Goal: Task Accomplishment & Management: Complete application form

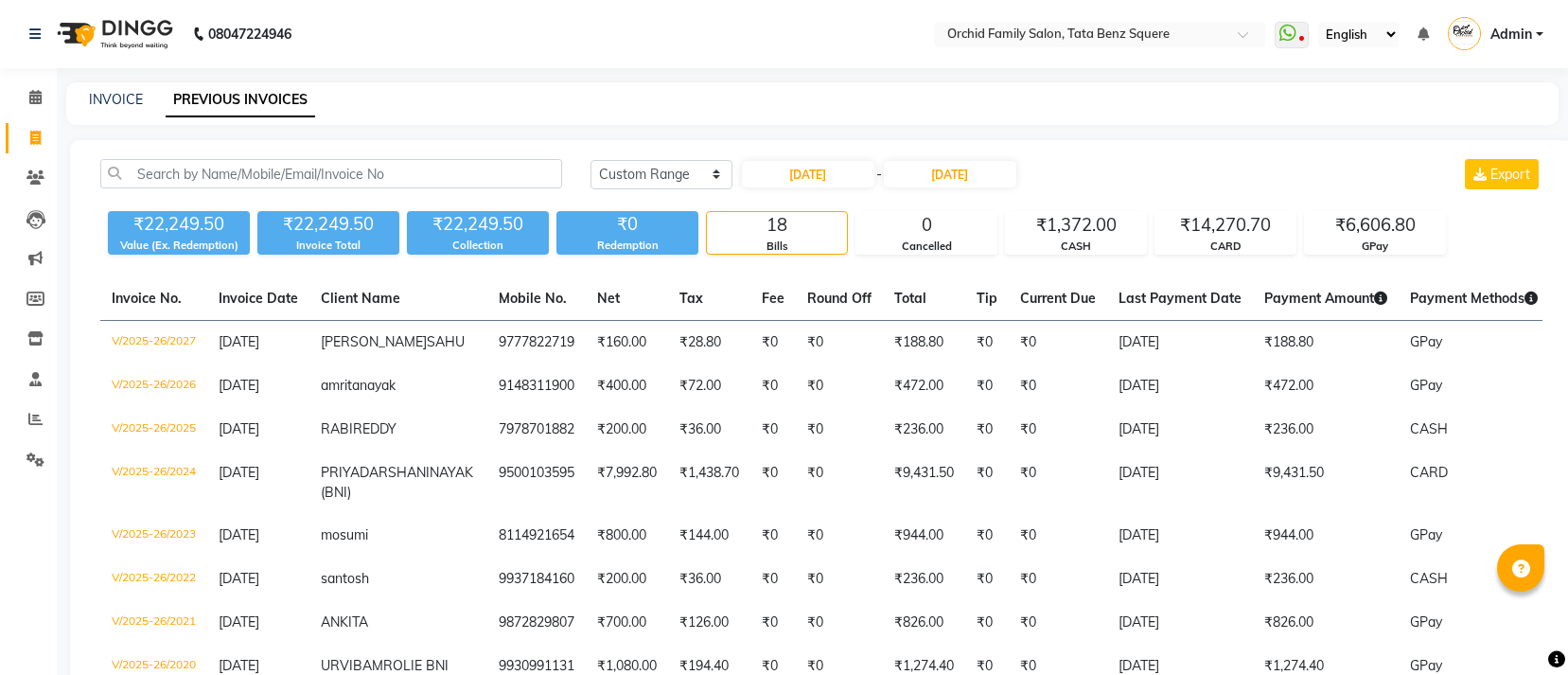
select select "range"
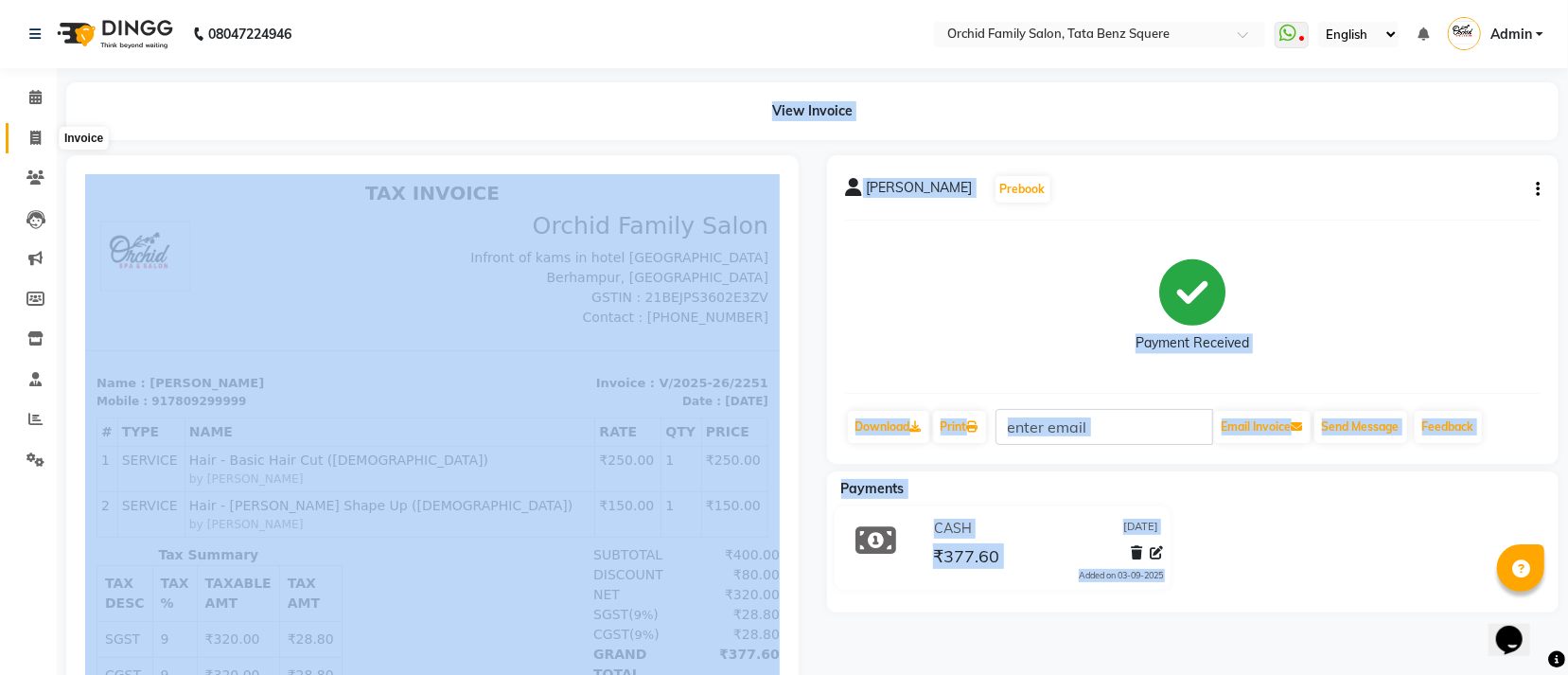
click at [34, 134] on icon at bounding box center [35, 137] width 10 height 14
select select "service"
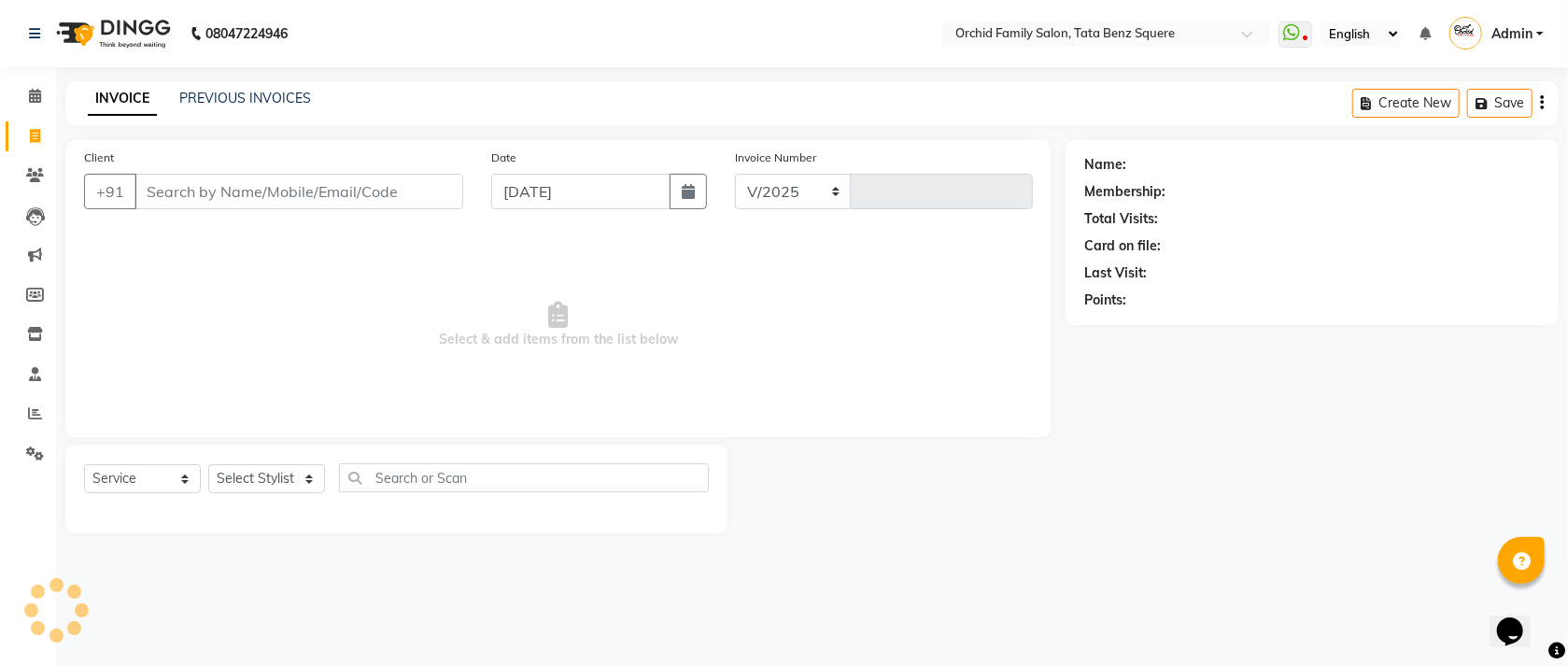
select select "107"
type input "2252"
click at [257, 474] on select "Select Stylist" at bounding box center [266, 478] width 117 height 29
click at [261, 484] on select "Select Stylist" at bounding box center [266, 478] width 117 height 29
click at [261, 474] on select "Select Stylist Accountant AJAYA AMAR BHARATI BINDIYA JHUMA KALYANI SATAPATHY KR…" at bounding box center [266, 478] width 117 height 29
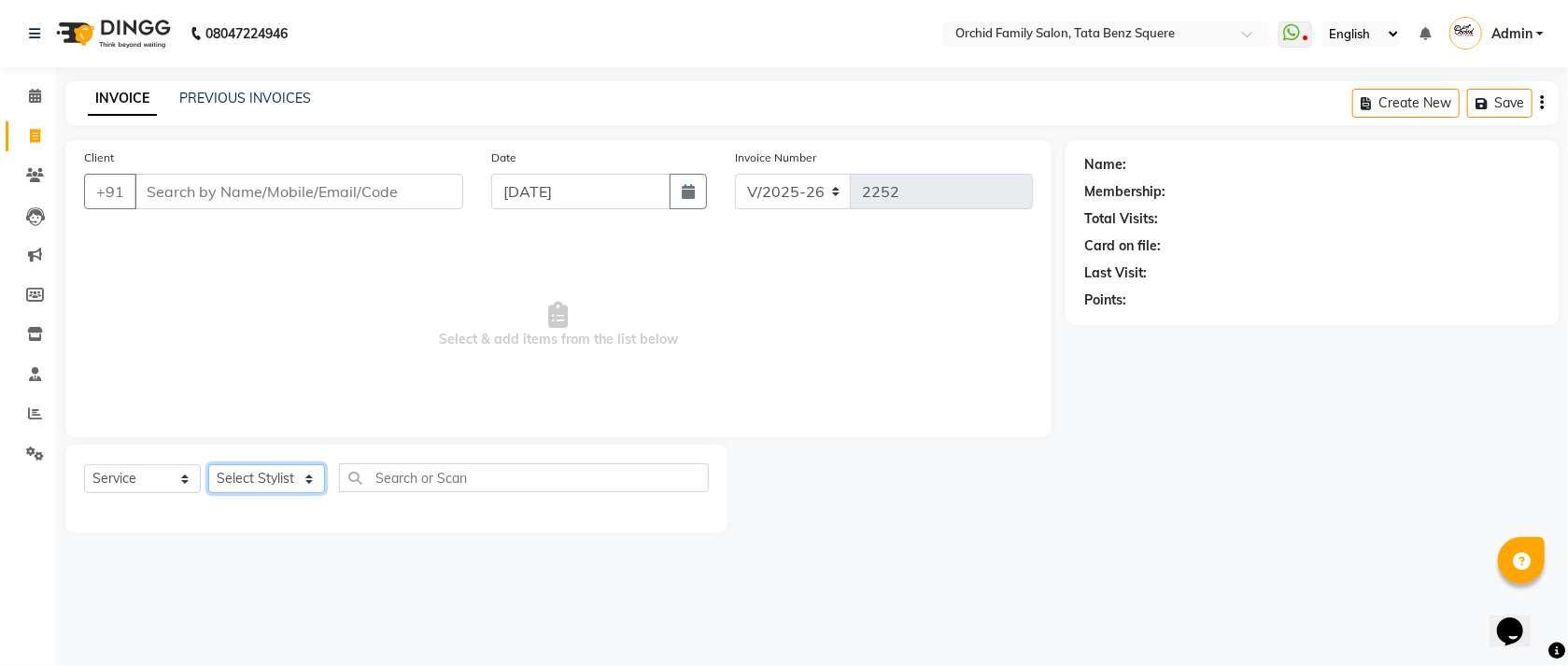
click at [261, 474] on select "Select Stylist Accountant AJAYA AMAR BHARATI BINDIYA JHUMA KALYANI SATAPATHY KR…" at bounding box center [266, 478] width 117 height 29
select select "7335"
click at [208, 465] on select "Select Stylist Accountant AJAYA AMAR BHARATI BINDIYA JHUMA KALYANI SATAPATHY KR…" at bounding box center [266, 478] width 117 height 29
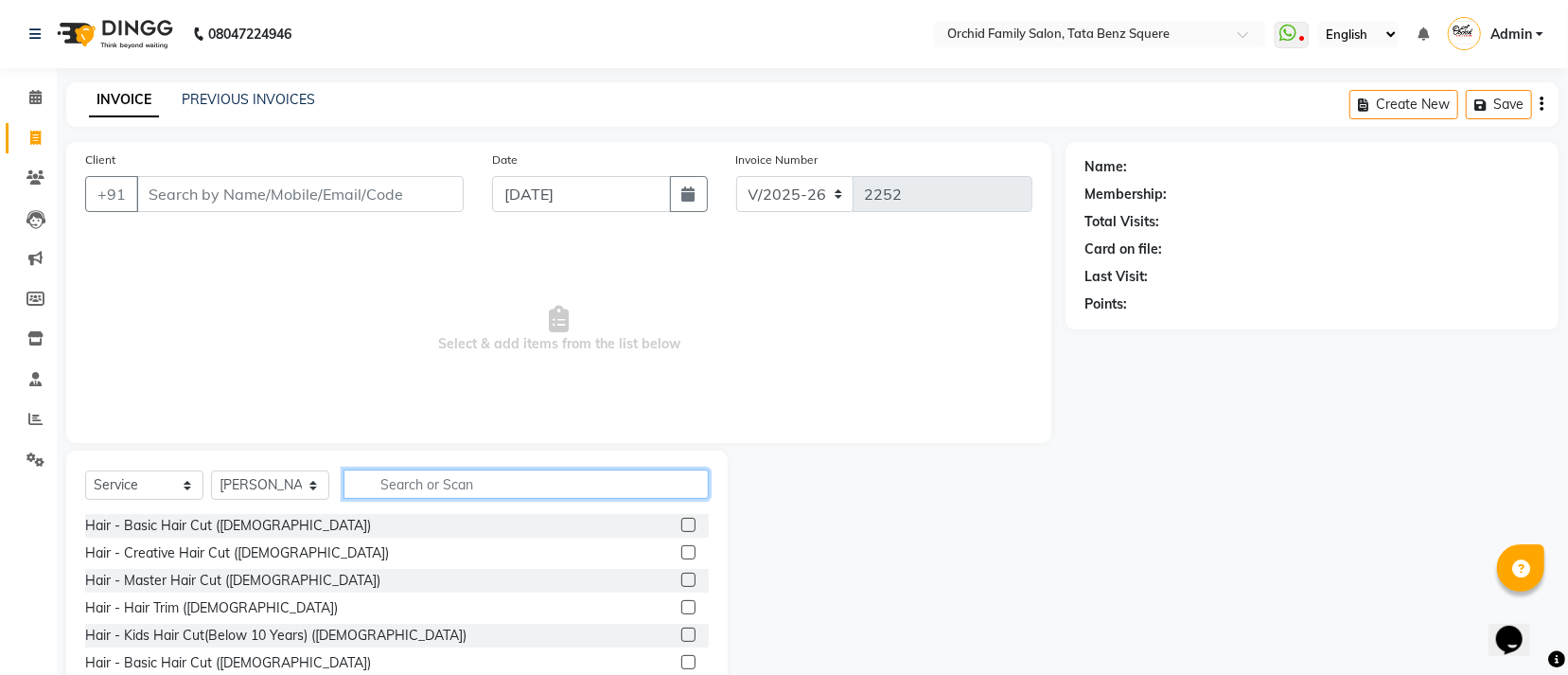
click at [569, 488] on input "text" at bounding box center [525, 483] width 365 height 30
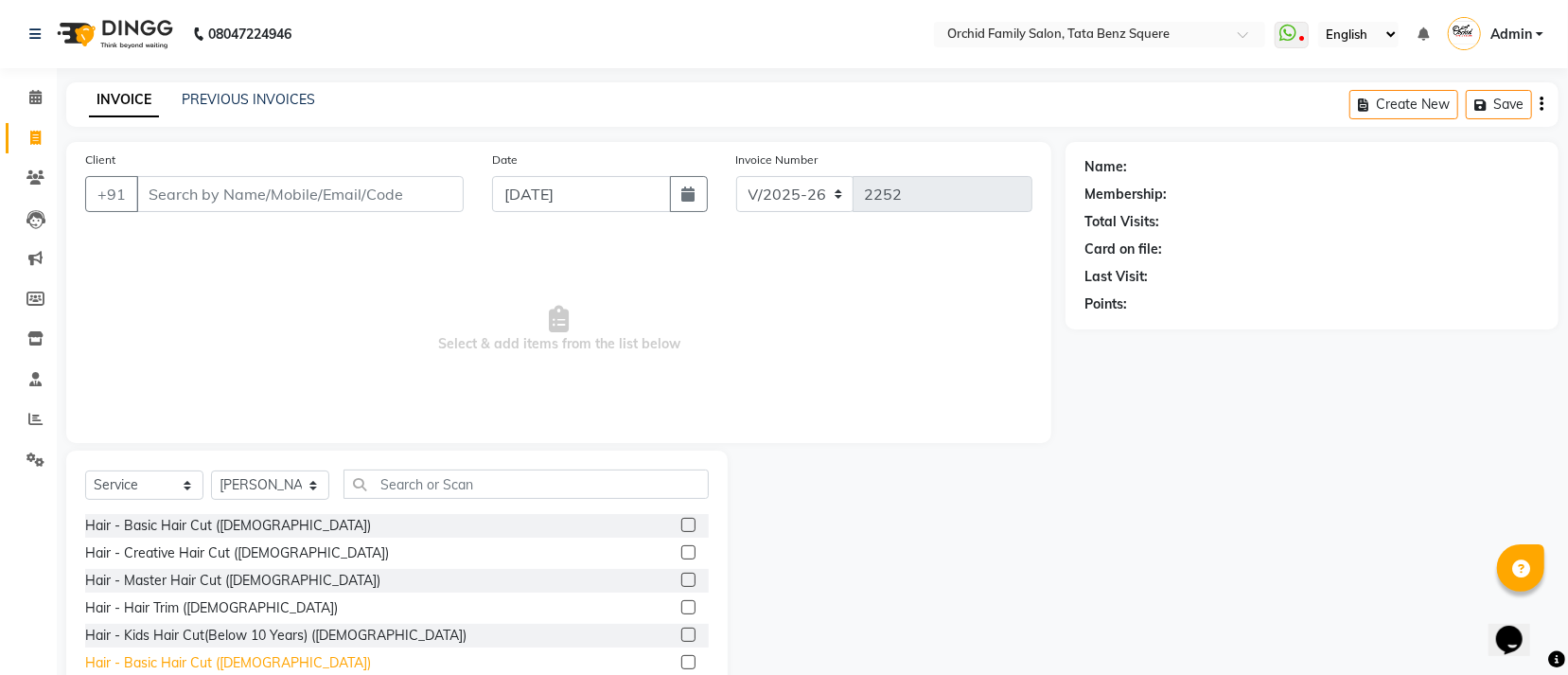
click at [208, 666] on div "Hair - Basic Hair Cut (Male)" at bounding box center [228, 663] width 286 height 20
checkbox input "false"
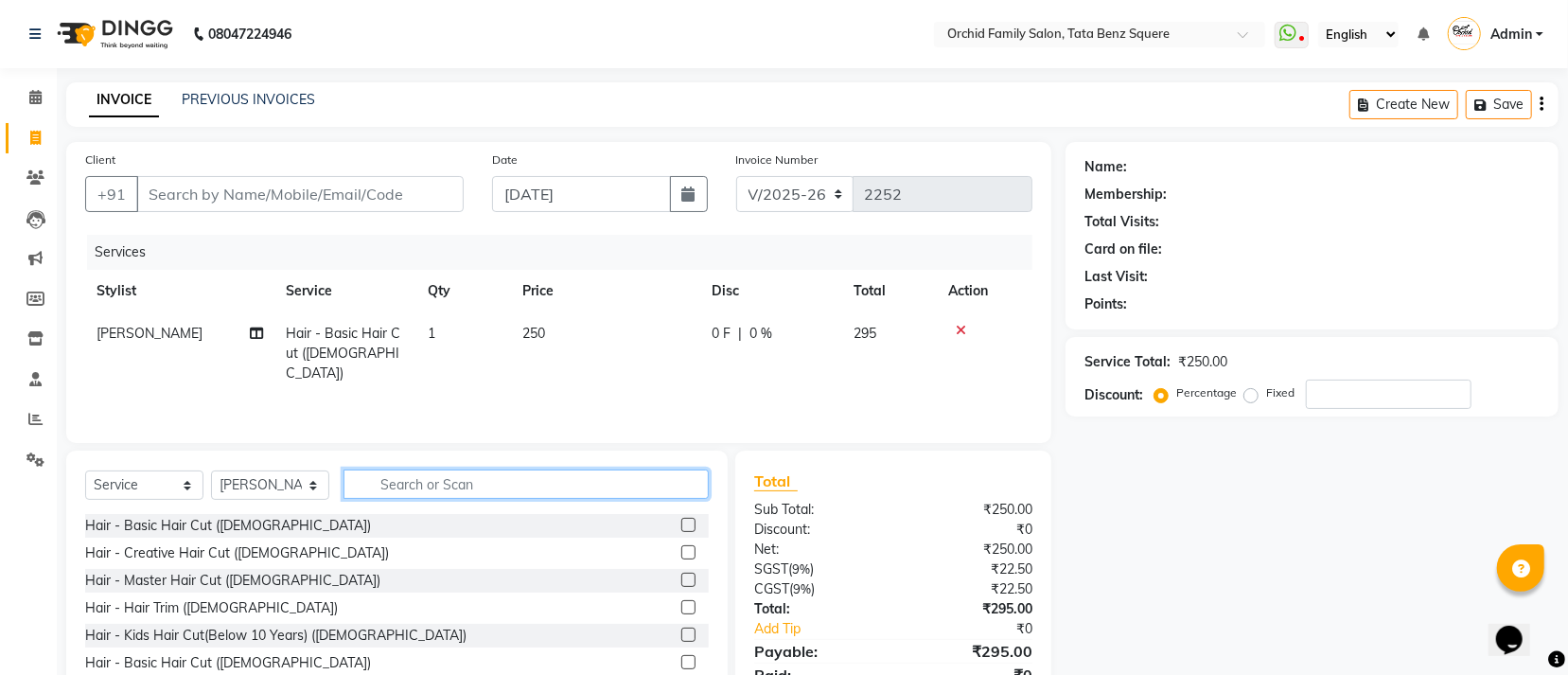
click at [452, 480] on input "text" at bounding box center [525, 483] width 365 height 30
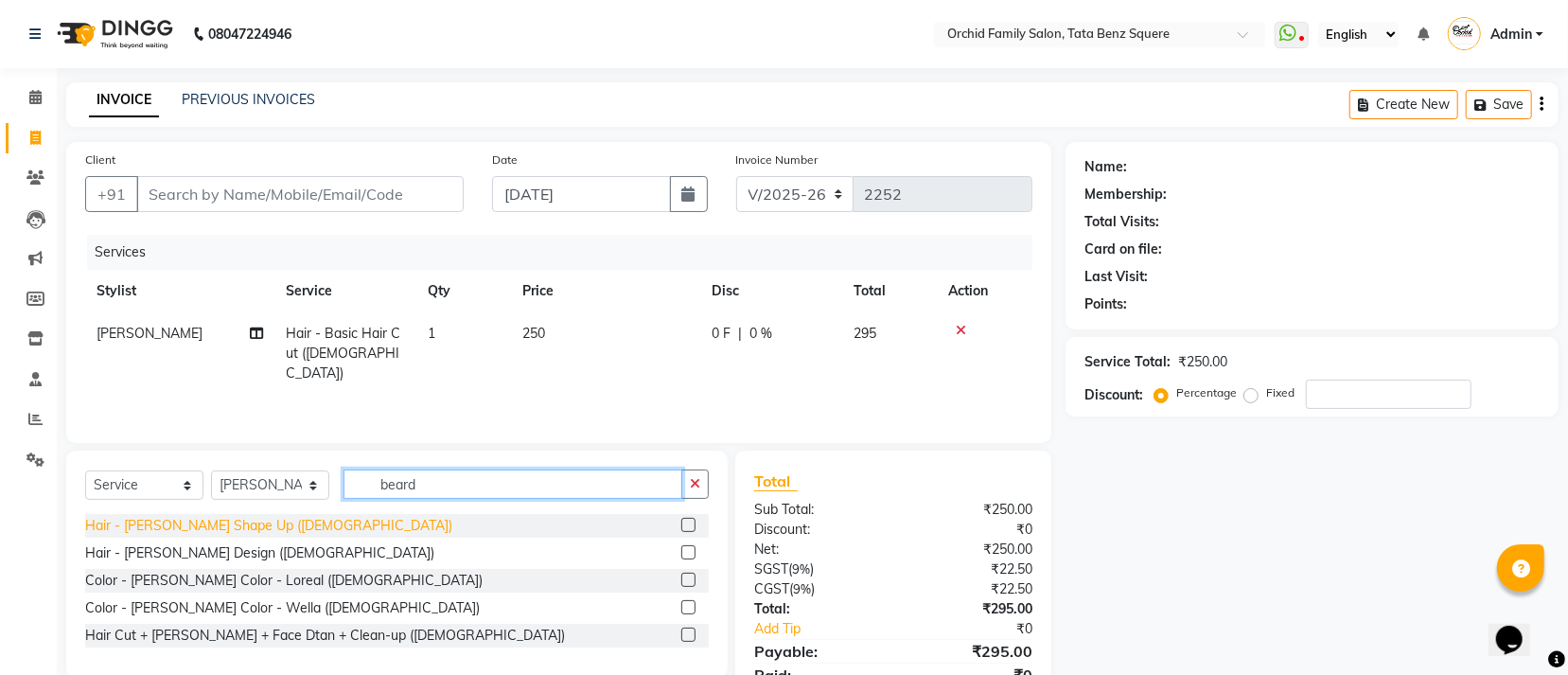
type input "beard"
click at [150, 526] on div "Hair - Beard Shape Up (Male)" at bounding box center [268, 525] width 367 height 20
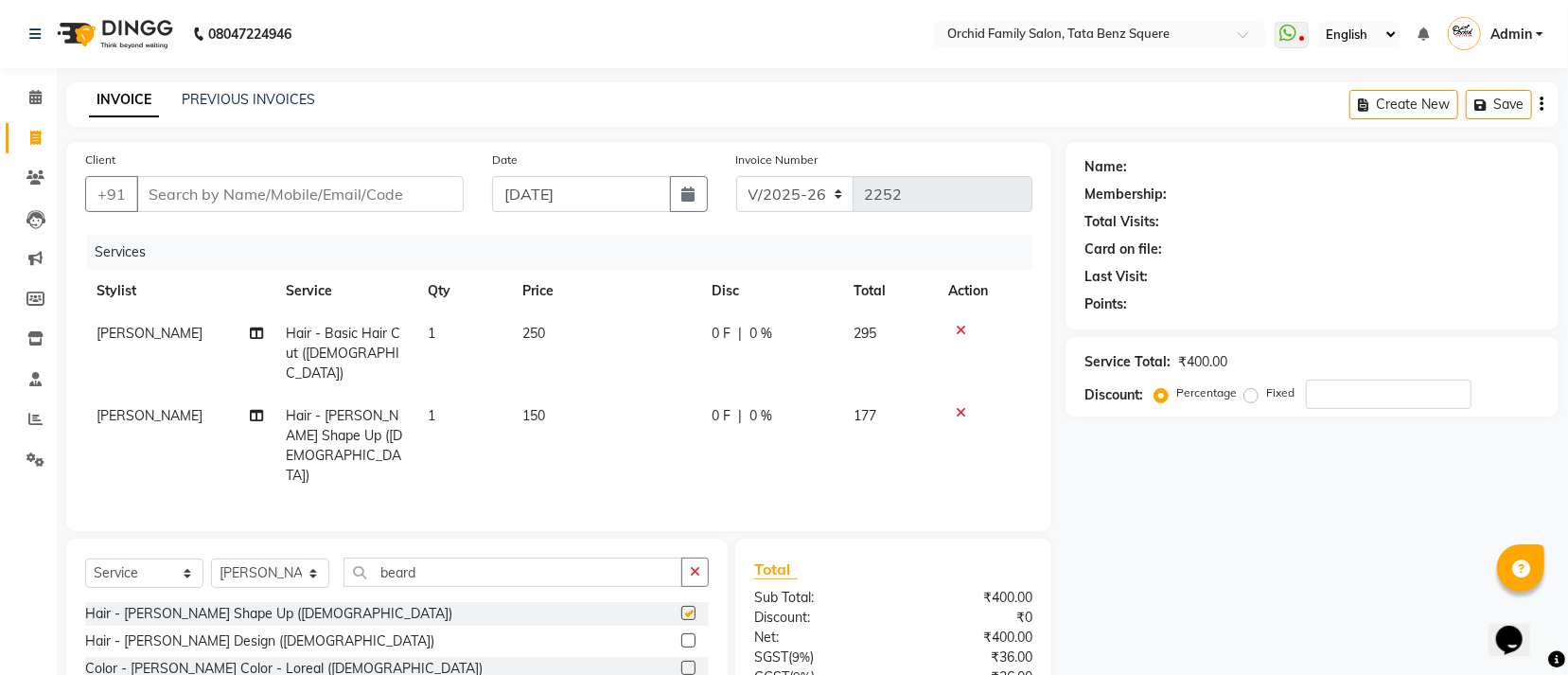
checkbox input "false"
click at [95, 559] on select "Select Service Product Membership Package Voucher Prepaid Gift Card" at bounding box center [144, 573] width 118 height 30
select select "product"
click at [85, 559] on select "Select Service Product Membership Package Voucher Prepaid Gift Card" at bounding box center [144, 573] width 118 height 30
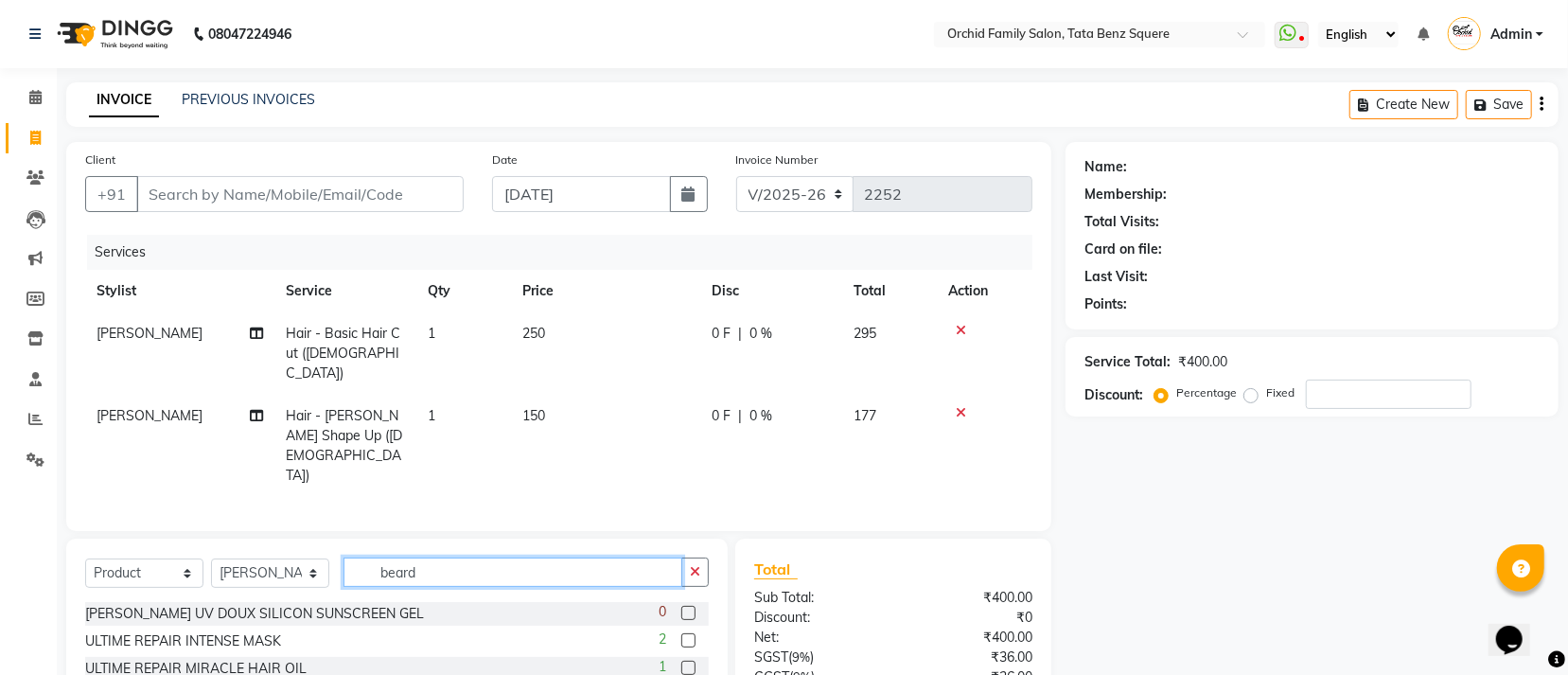
click at [655, 558] on input "beard" at bounding box center [512, 572] width 338 height 30
type input "b"
click at [540, 558] on input "text" at bounding box center [525, 572] width 365 height 30
type input "white"
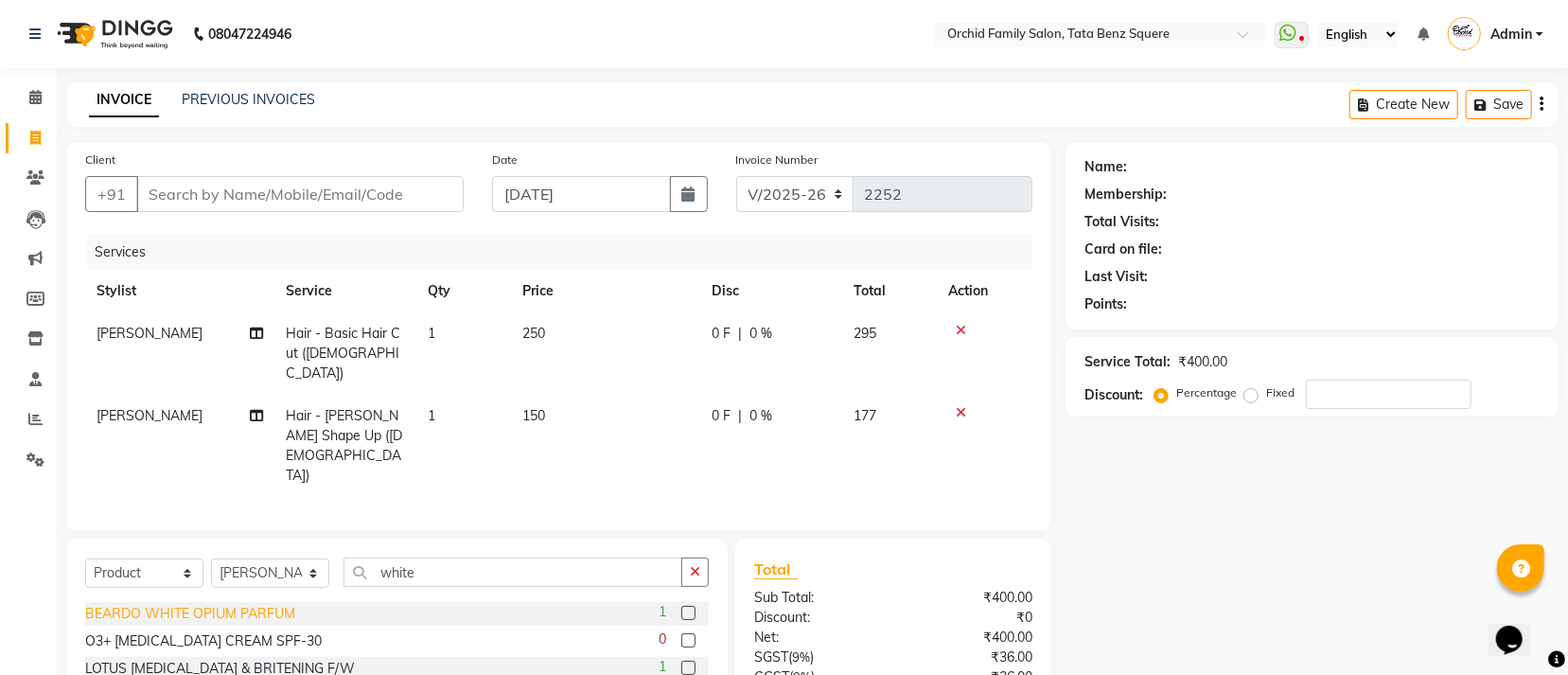
click at [190, 603] on div "BEARDO WHITE OPIUM PARFUM" at bounding box center [190, 613] width 210 height 20
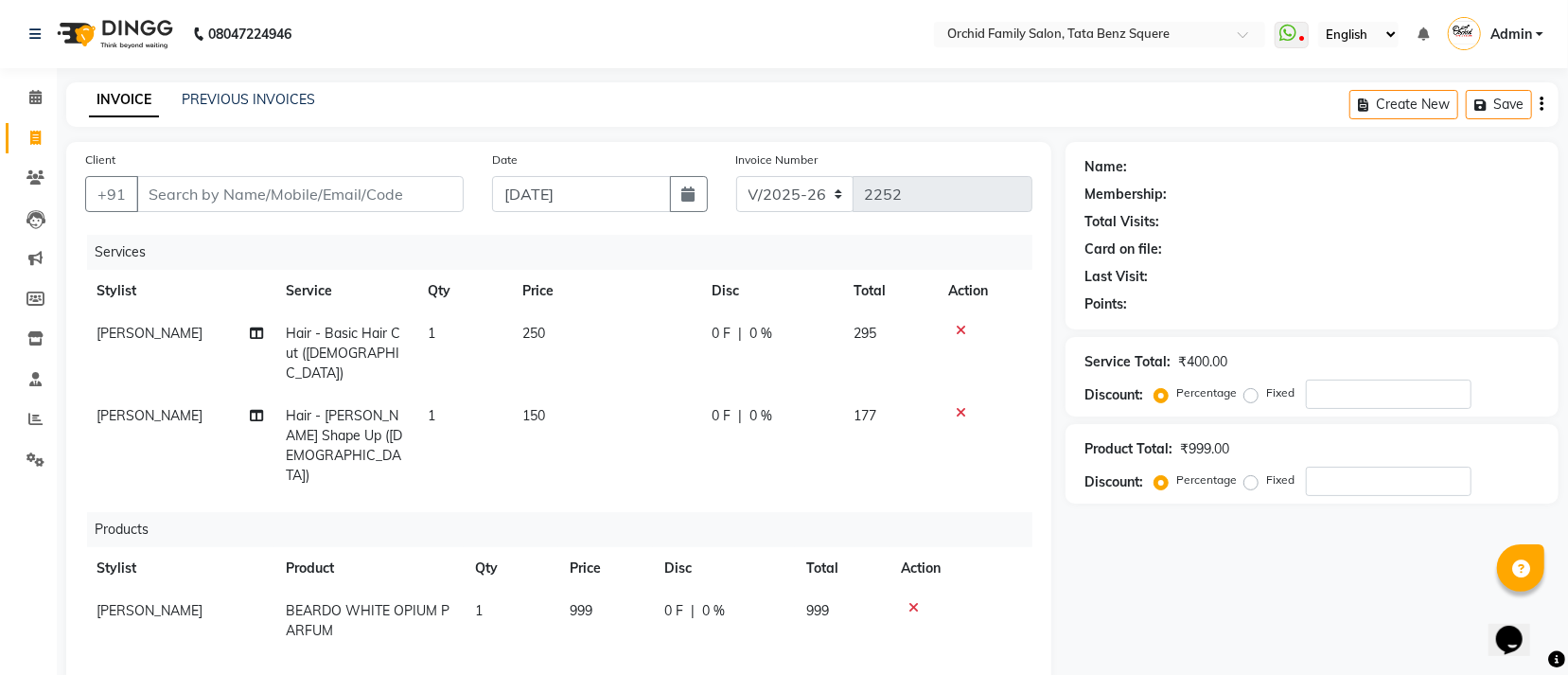
checkbox input "false"
click at [417, 205] on input "Client" at bounding box center [299, 194] width 327 height 36
type input "8"
type input "0"
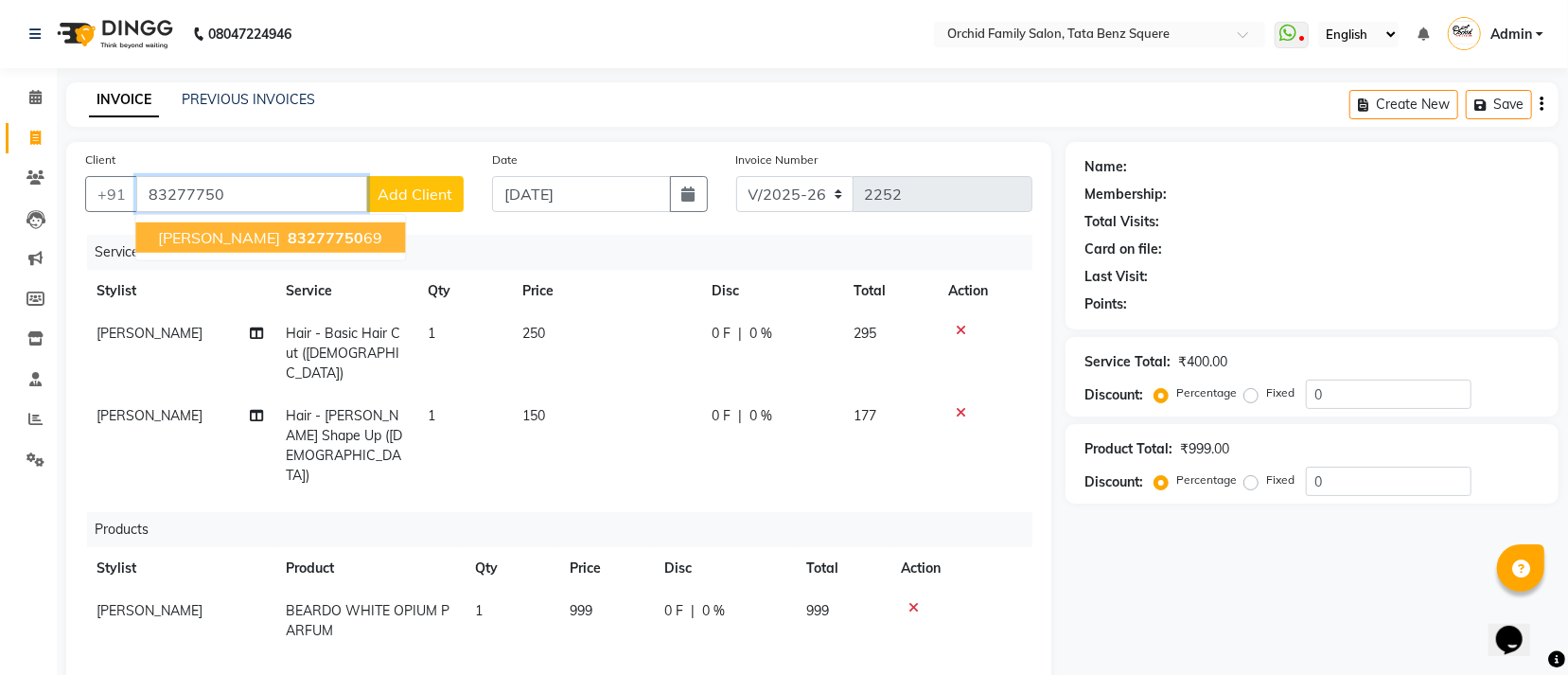
click at [342, 235] on span "83277750" at bounding box center [325, 237] width 75 height 19
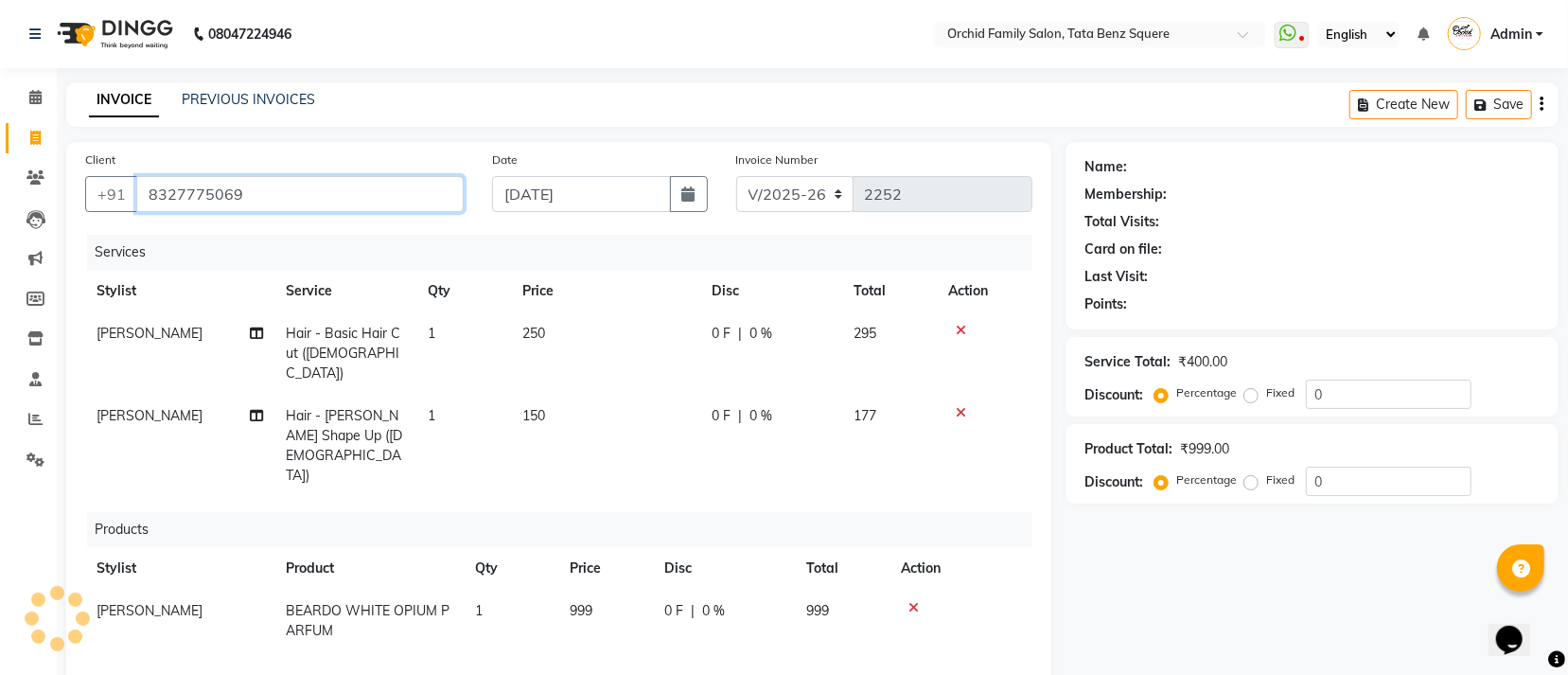
type input "8327775069"
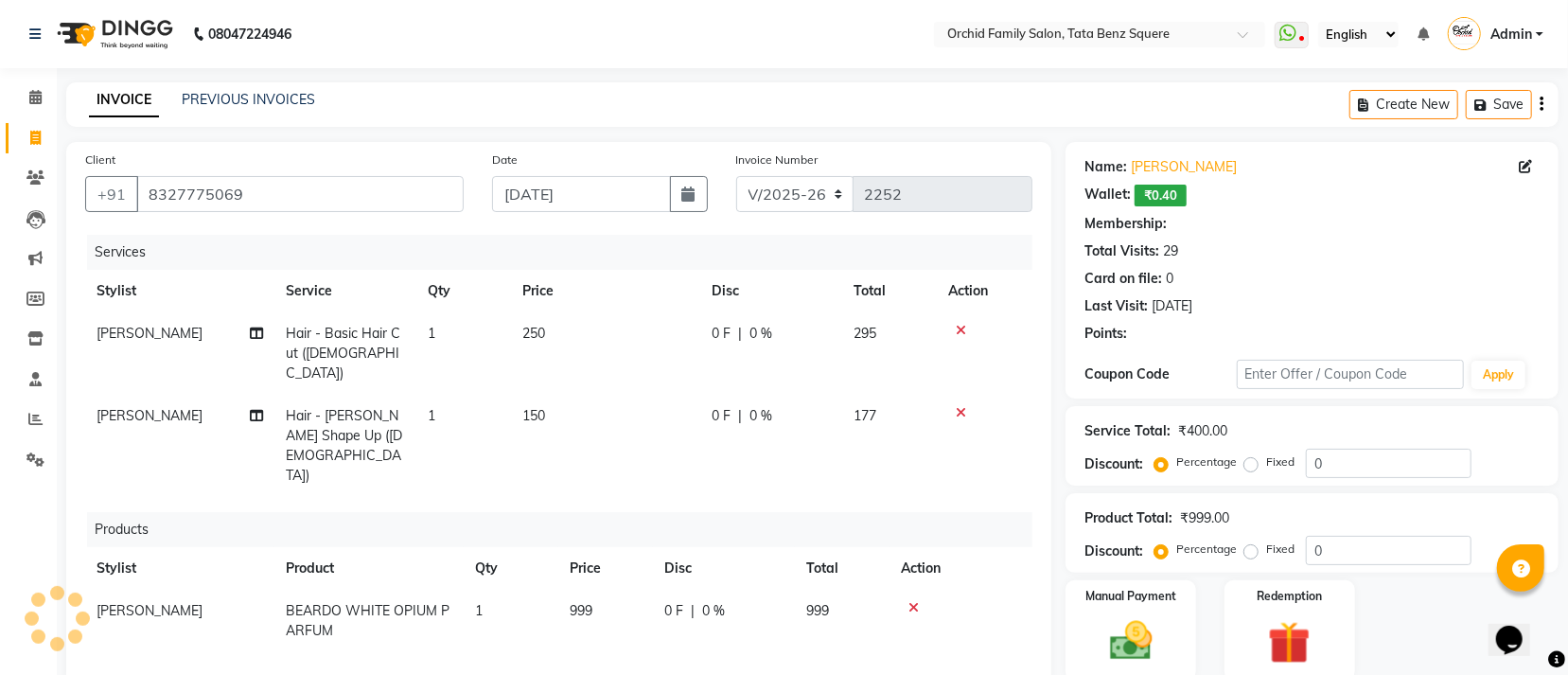
select select "1: Object"
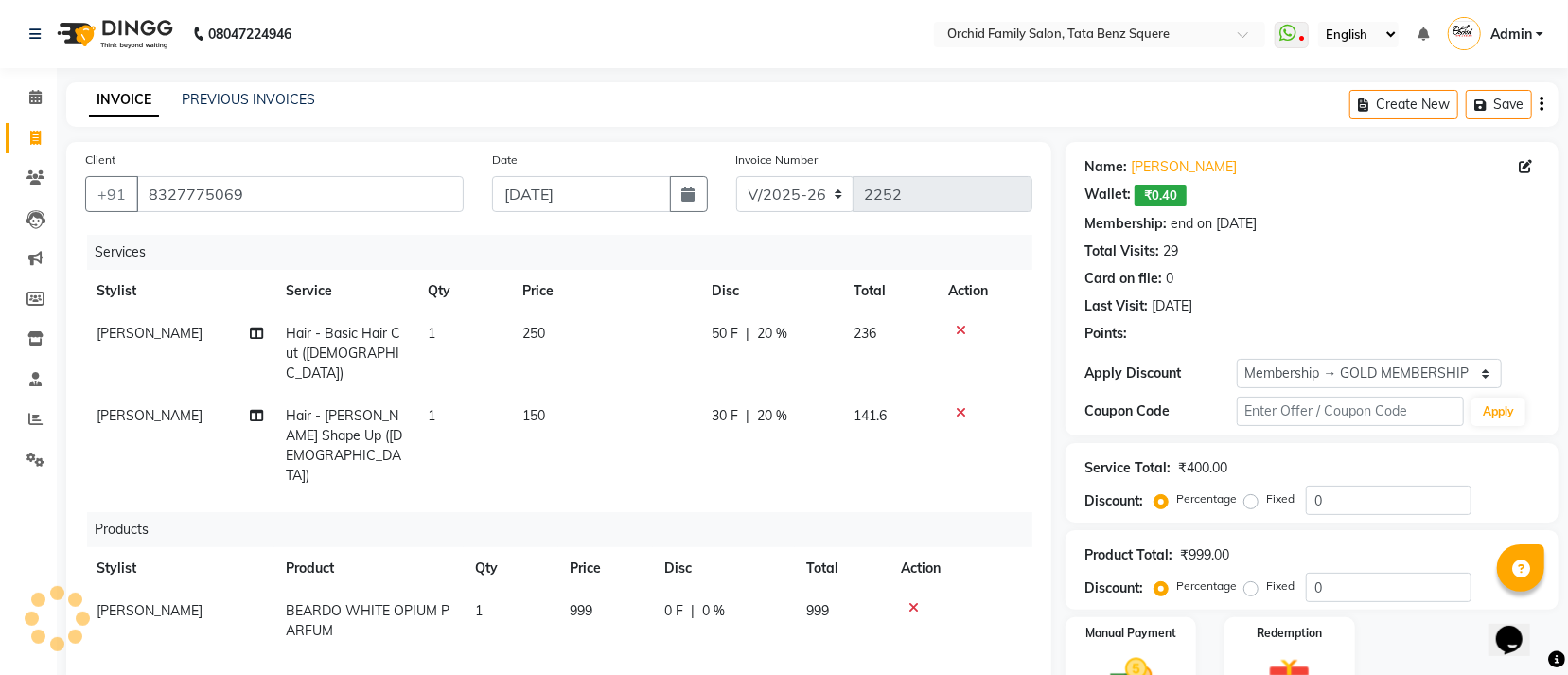
type input "20"
click at [957, 328] on icon at bounding box center [961, 331] width 10 height 13
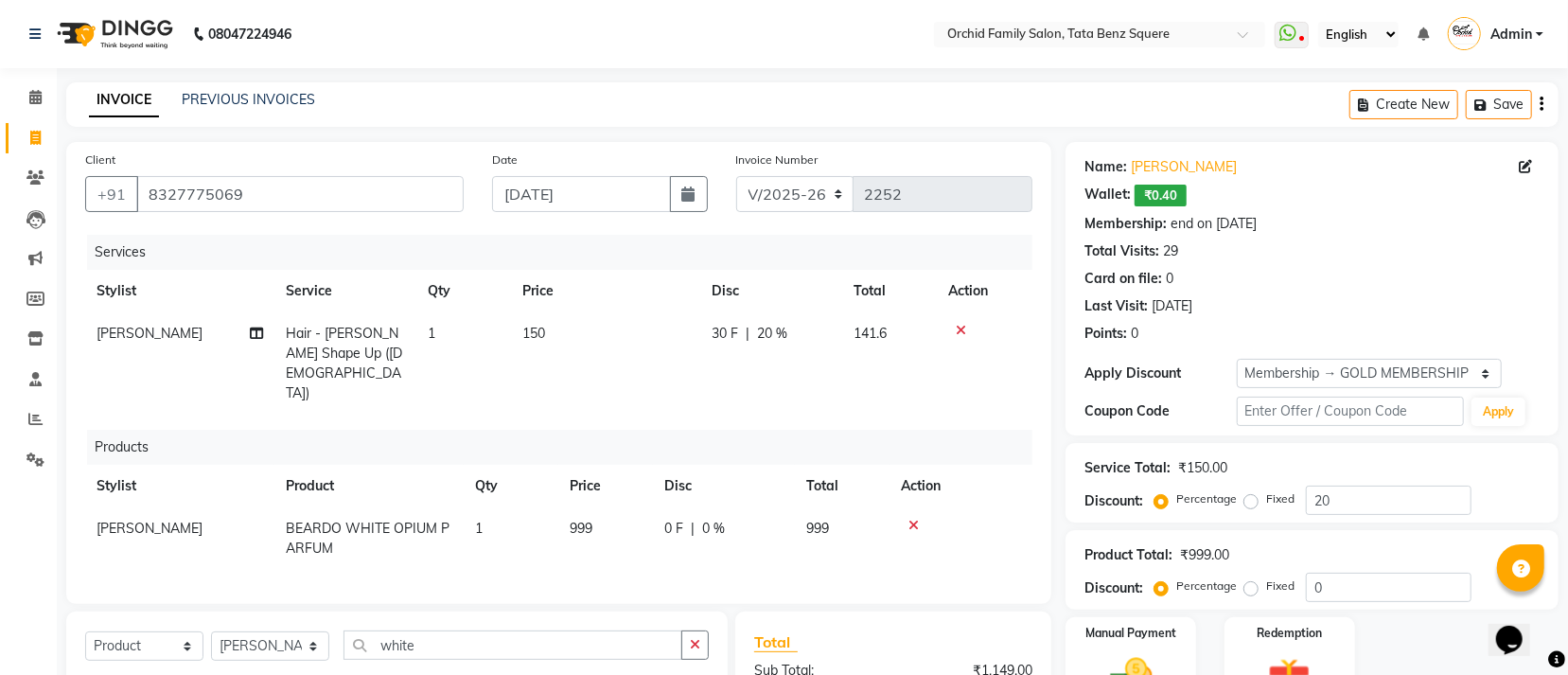
scroll to position [226, 0]
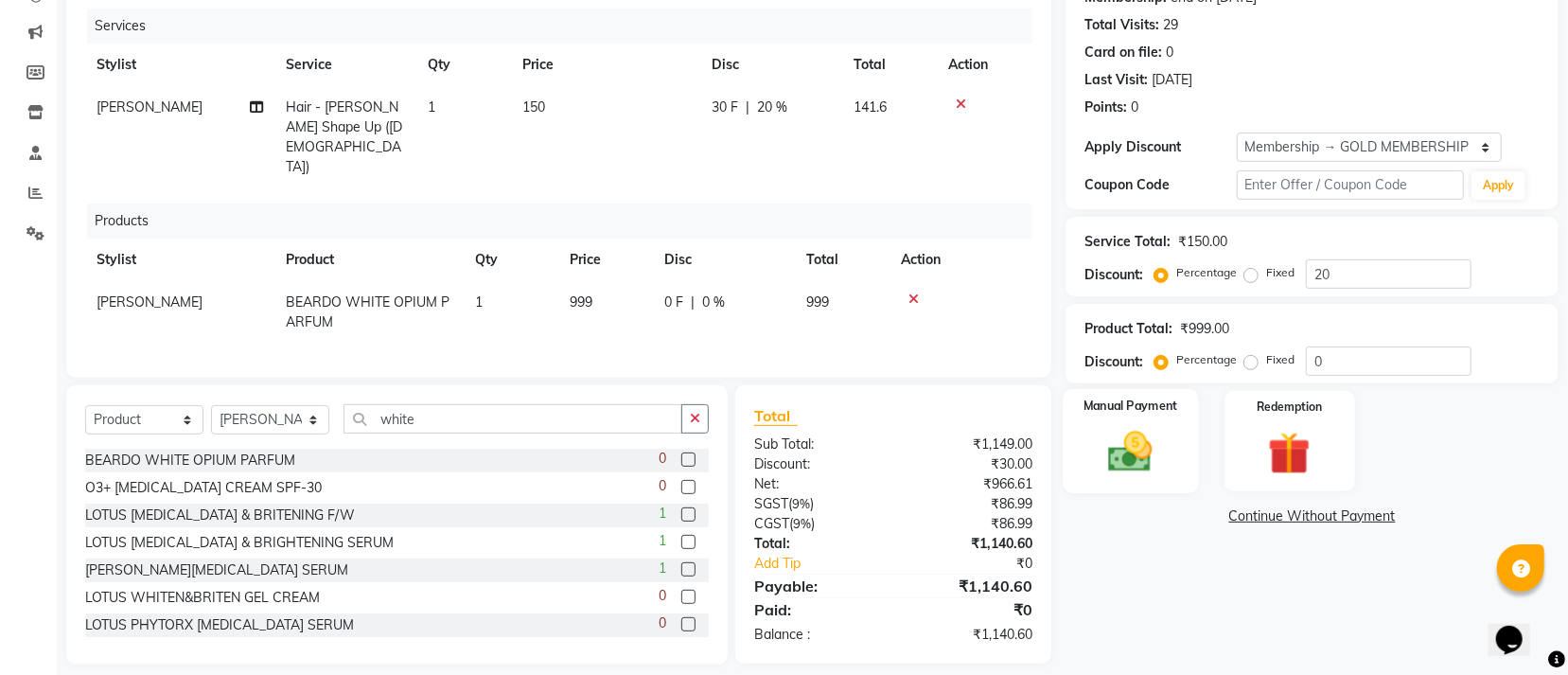
click at [1165, 465] on img at bounding box center [1130, 452] width 71 height 51
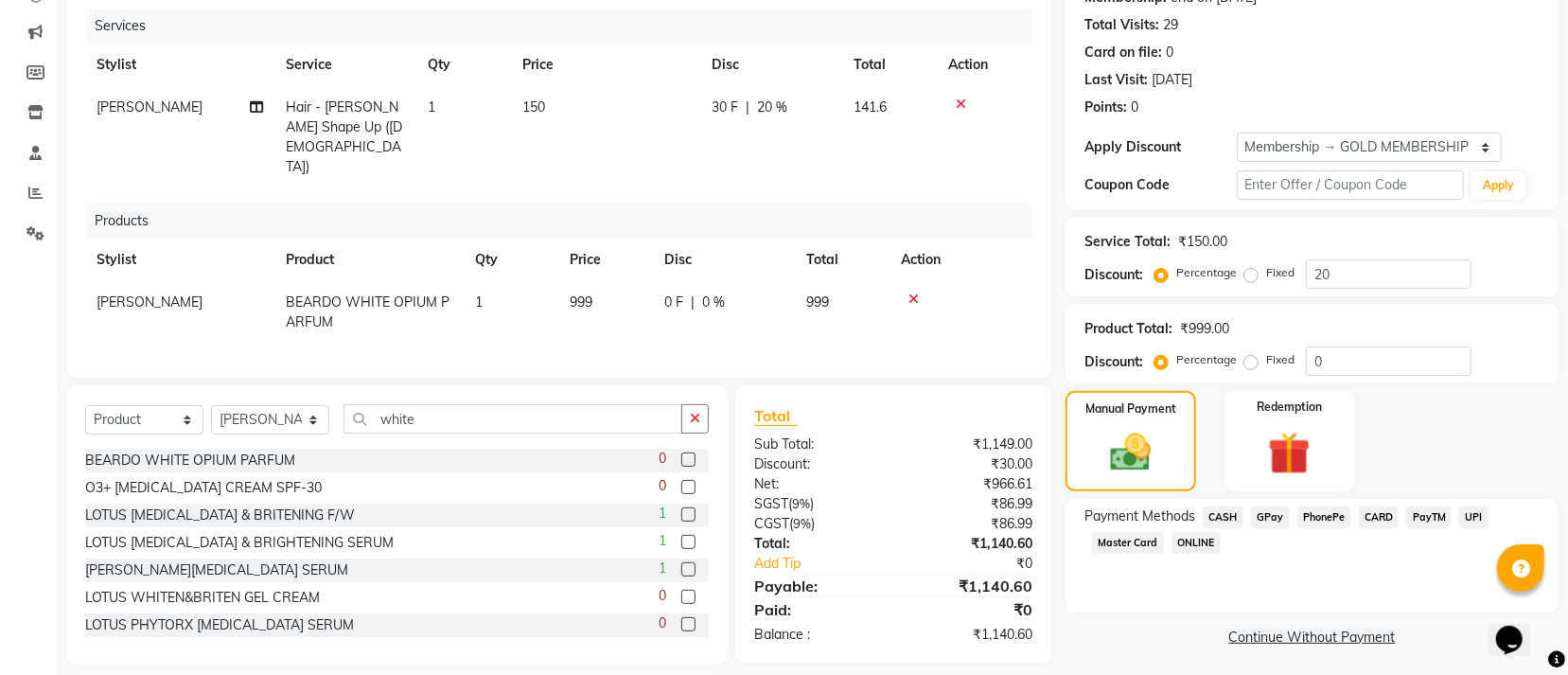
click at [1257, 515] on span "GPay" at bounding box center [1270, 517] width 39 height 22
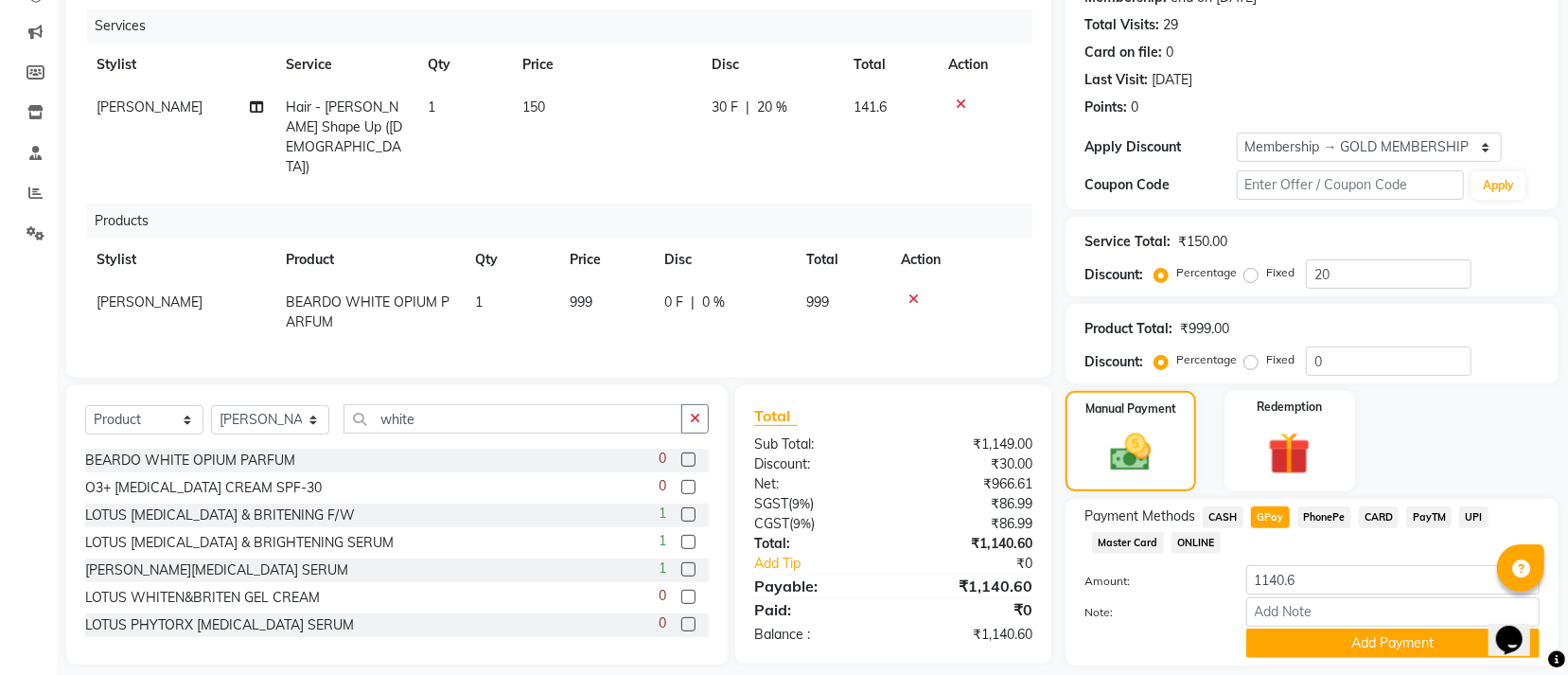
scroll to position [287, 0]
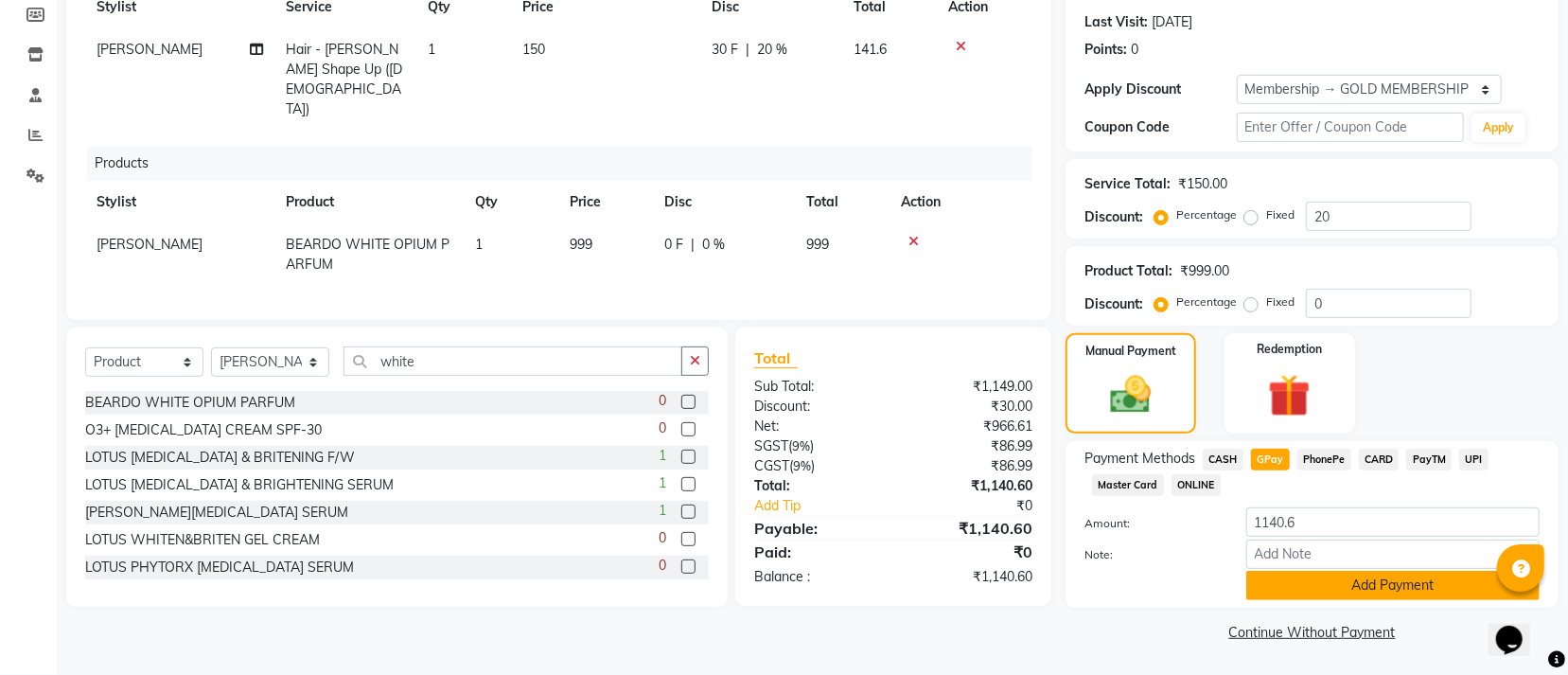
click at [1323, 589] on button "Add Payment" at bounding box center [1393, 585] width 294 height 30
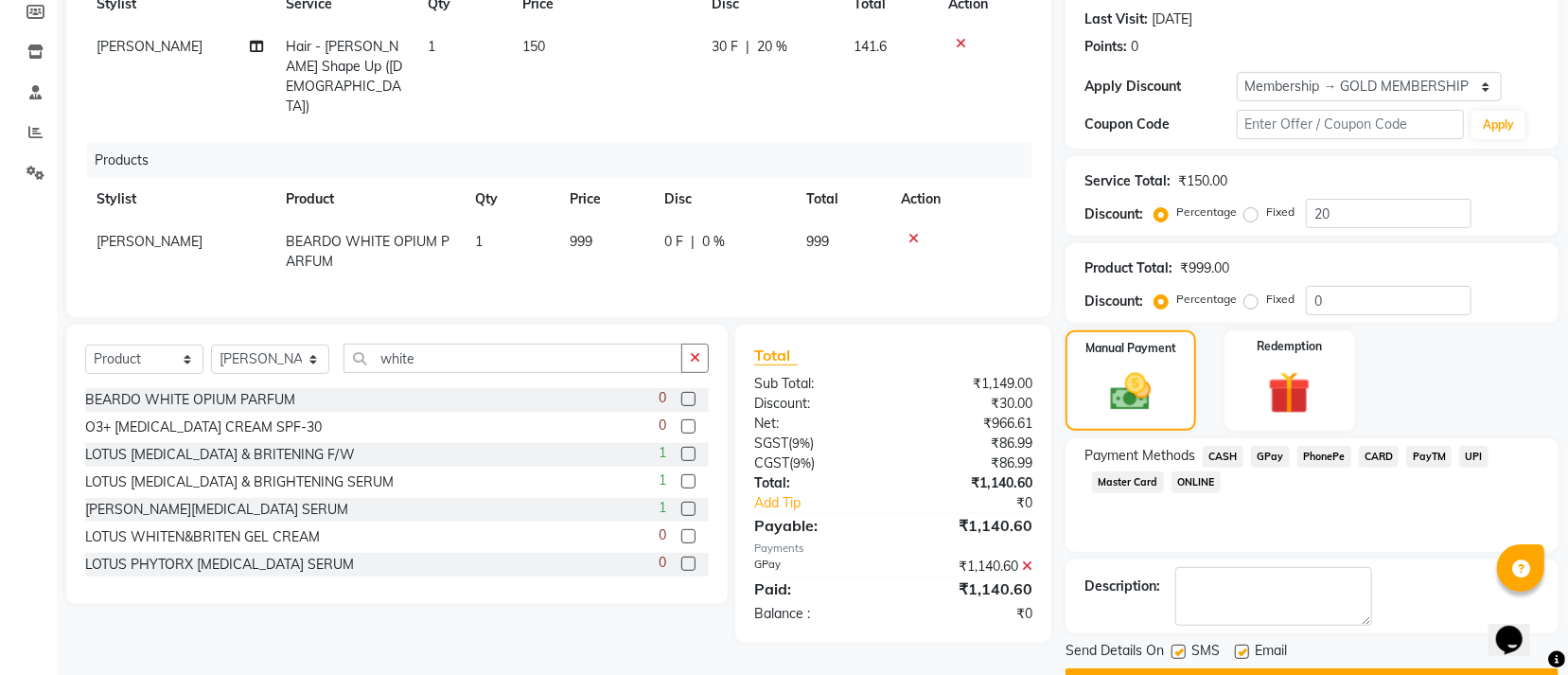
scroll to position [338, 0]
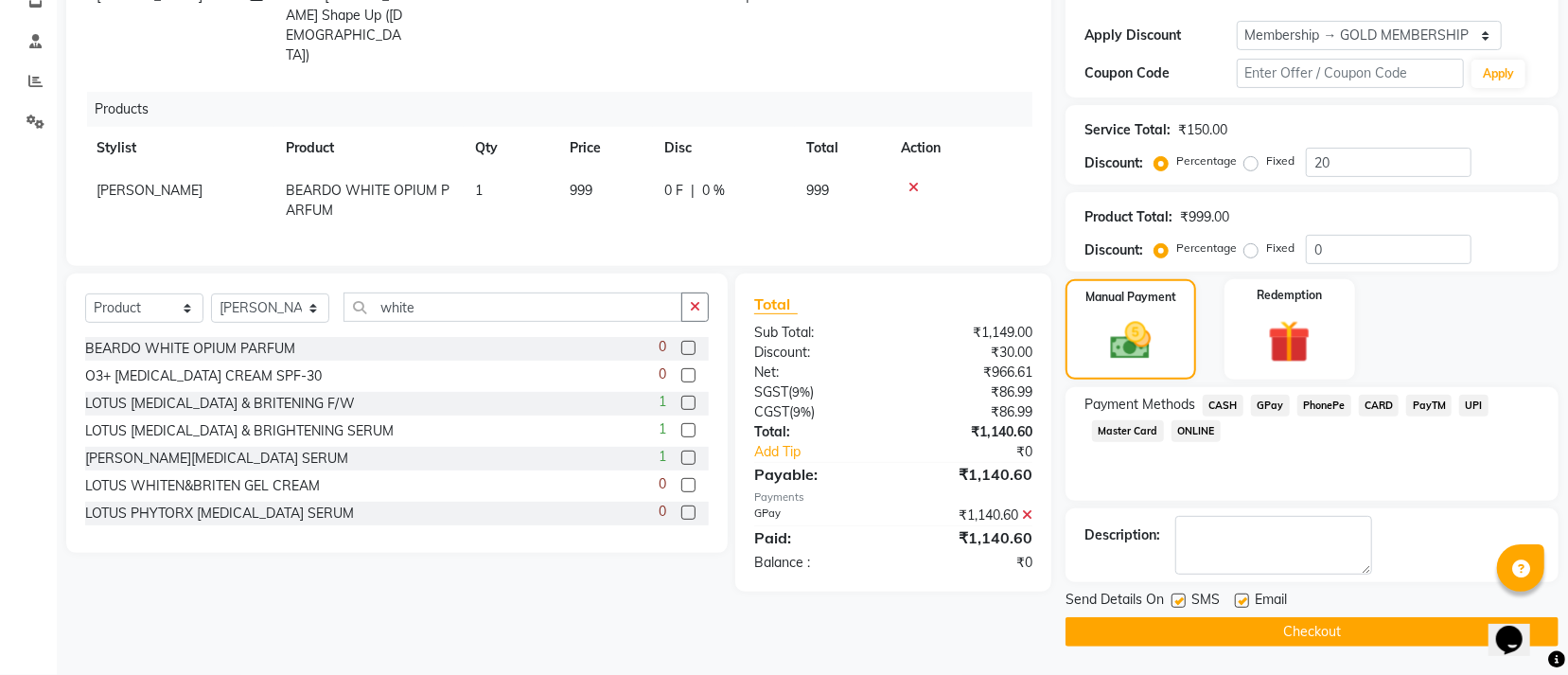
click at [1325, 619] on button "Checkout" at bounding box center [1312, 631] width 493 height 30
